Goal: Task Accomplishment & Management: Use online tool/utility

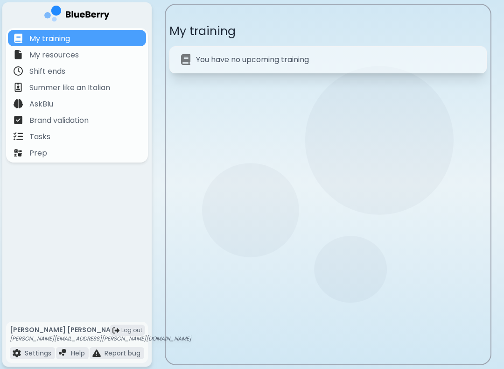
click at [41, 140] on p "Tasks" at bounding box center [39, 136] width 21 height 11
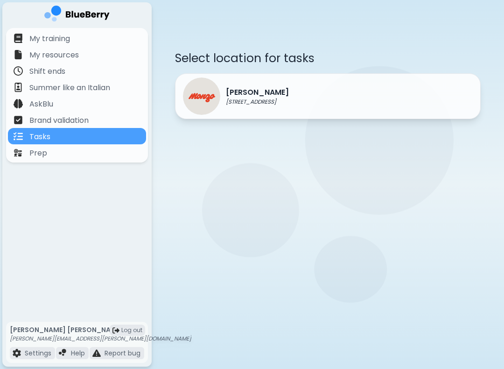
click at [433, 103] on div "[PERSON_NAME] [STREET_ADDRESS]" at bounding box center [328, 96] width 306 height 46
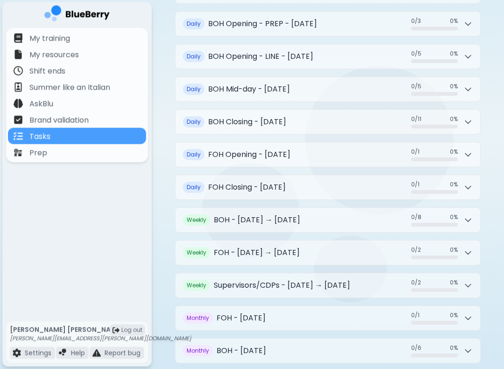
scroll to position [162, 0]
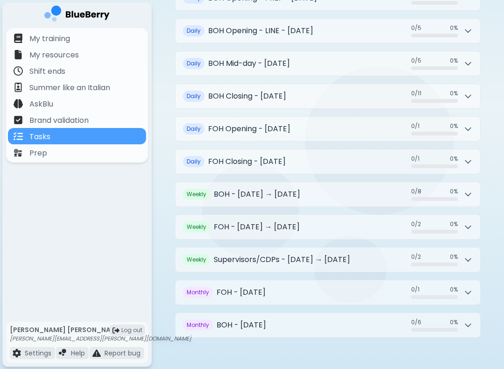
click at [365, 190] on button "Weekly BOH - [DATE] → [DATE] 0 / 8 0 / 8 0 %" at bounding box center [328, 194] width 305 height 24
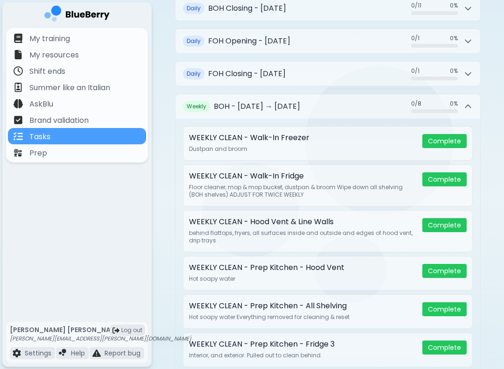
click at [362, 105] on button "Weekly BOH - [DATE] → [DATE] 0 / 8 0 / 8 0 %" at bounding box center [328, 106] width 305 height 24
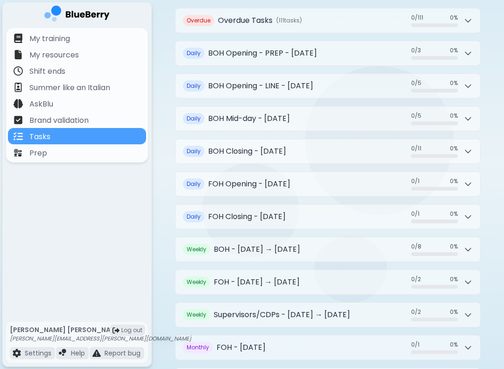
scroll to position [106, 0]
click at [286, 146] on h2 "BOH Closing - [DATE]" at bounding box center [247, 151] width 78 height 11
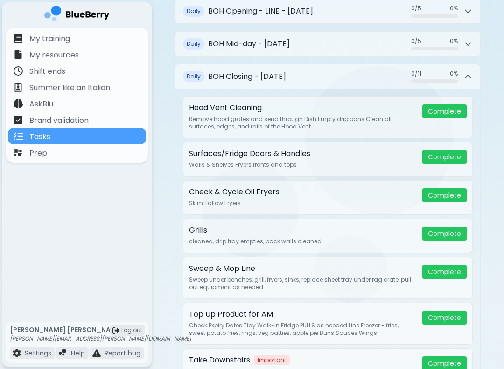
scroll to position [185, 0]
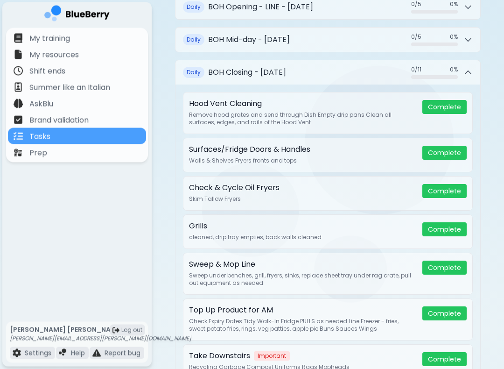
click at [447, 100] on button "Complete" at bounding box center [444, 107] width 44 height 14
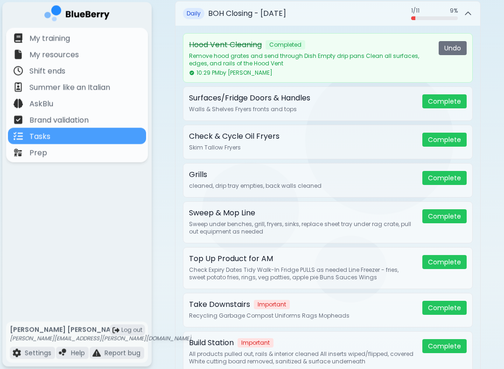
scroll to position [244, 0]
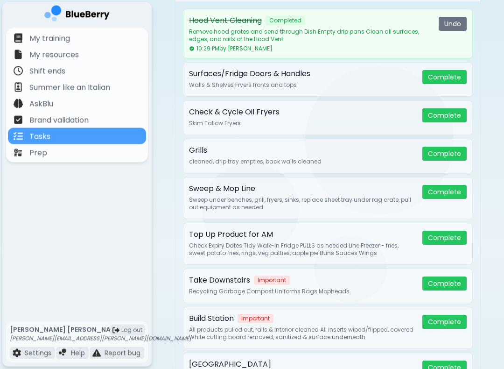
click at [438, 147] on button "Complete" at bounding box center [444, 154] width 44 height 14
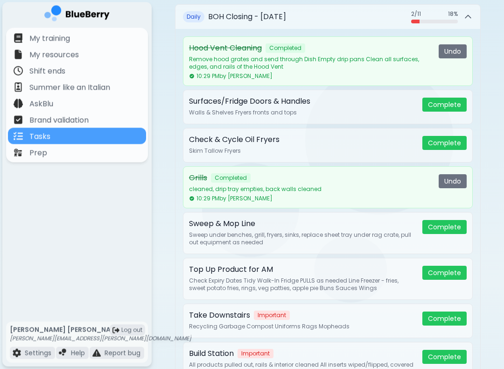
scroll to position [247, 0]
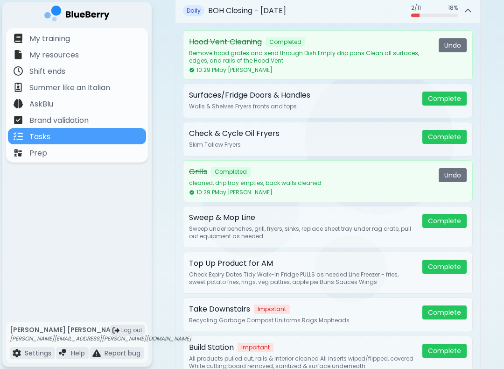
click at [431, 130] on button "Complete" at bounding box center [444, 137] width 44 height 14
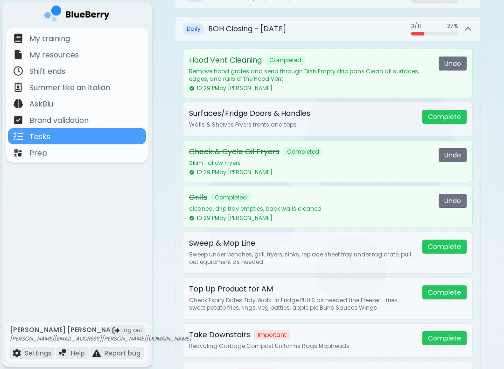
scroll to position [230, 0]
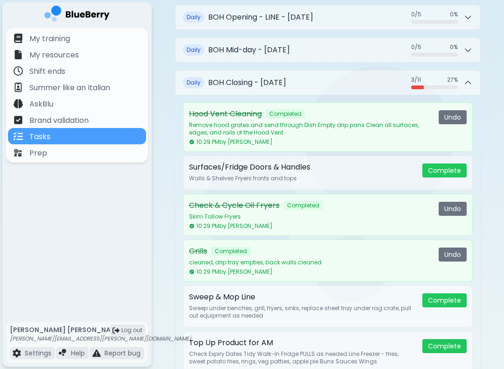
click at [365, 70] on button "Daily BOH Closing - [DATE] 3 / 11 3 / 11 27 %" at bounding box center [328, 82] width 305 height 24
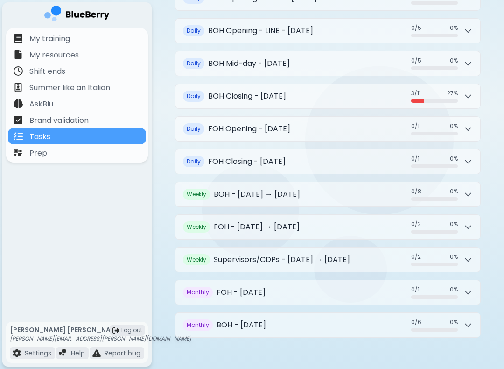
scroll to position [80, 0]
